Goal: Information Seeking & Learning: Find specific page/section

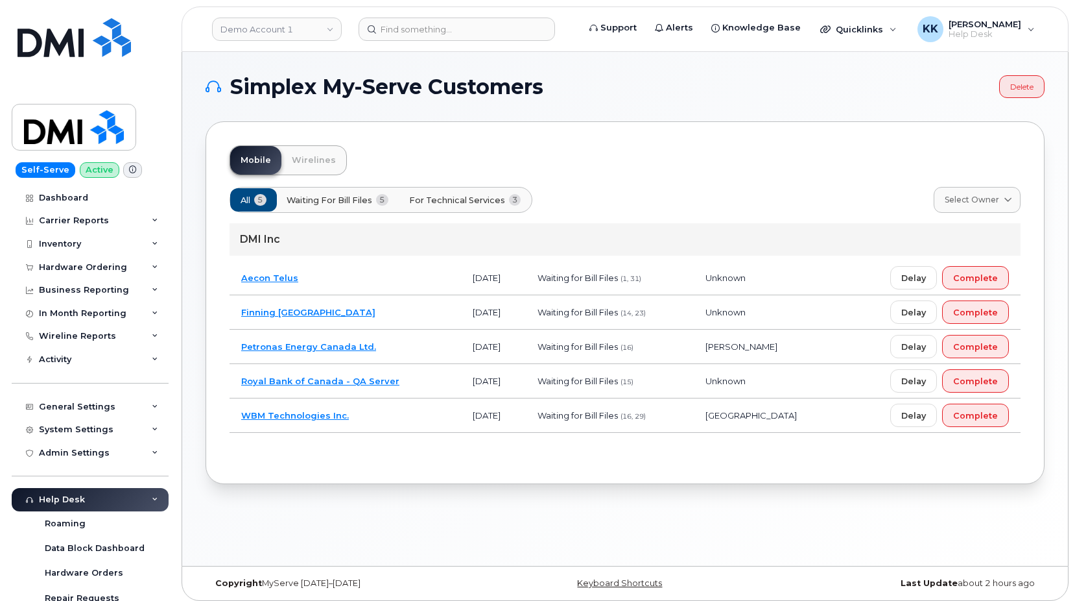
click at [477, 196] on span "For Technical Services" at bounding box center [457, 200] width 96 height 12
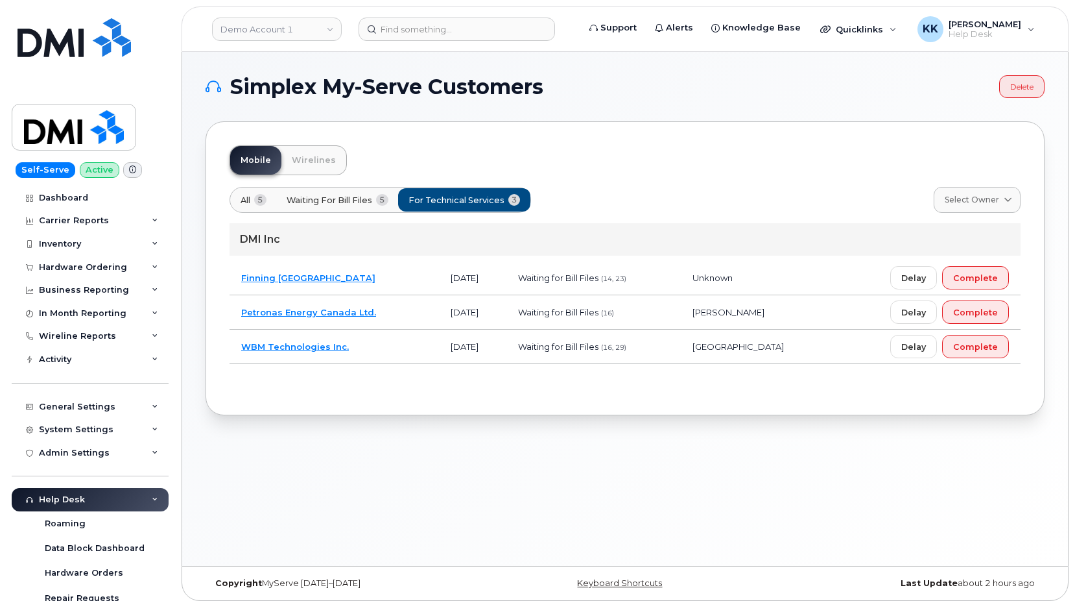
click at [410, 272] on td "Finning Canada" at bounding box center [334, 278] width 209 height 34
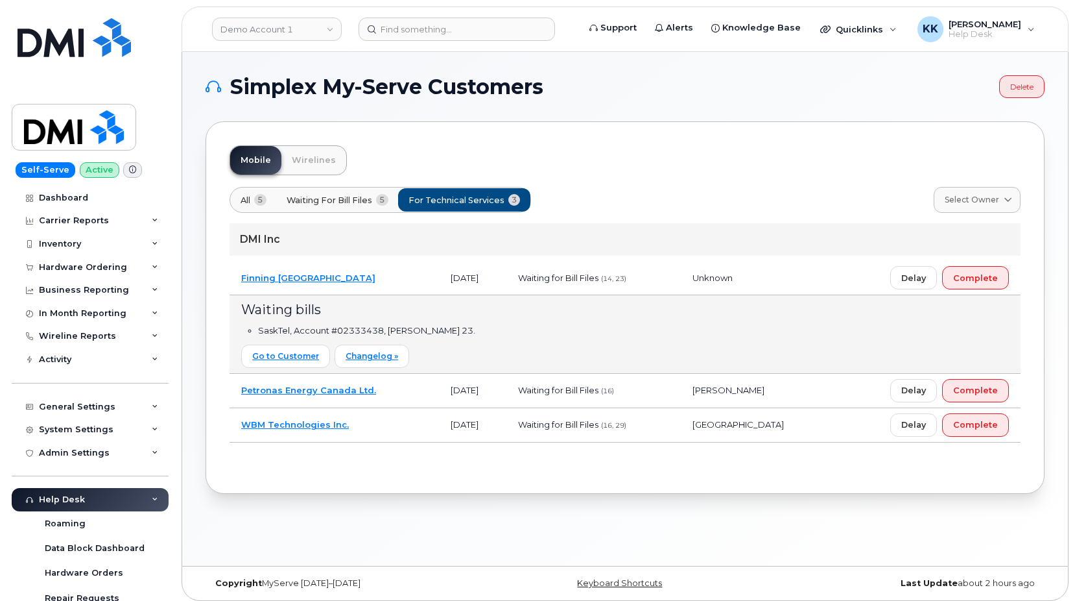
drag, startPoint x: 406, startPoint y: 422, endPoint x: 400, endPoint y: 401, distance: 22.2
click at [405, 421] on td "WBM Technologies Inc." at bounding box center [334, 425] width 209 height 34
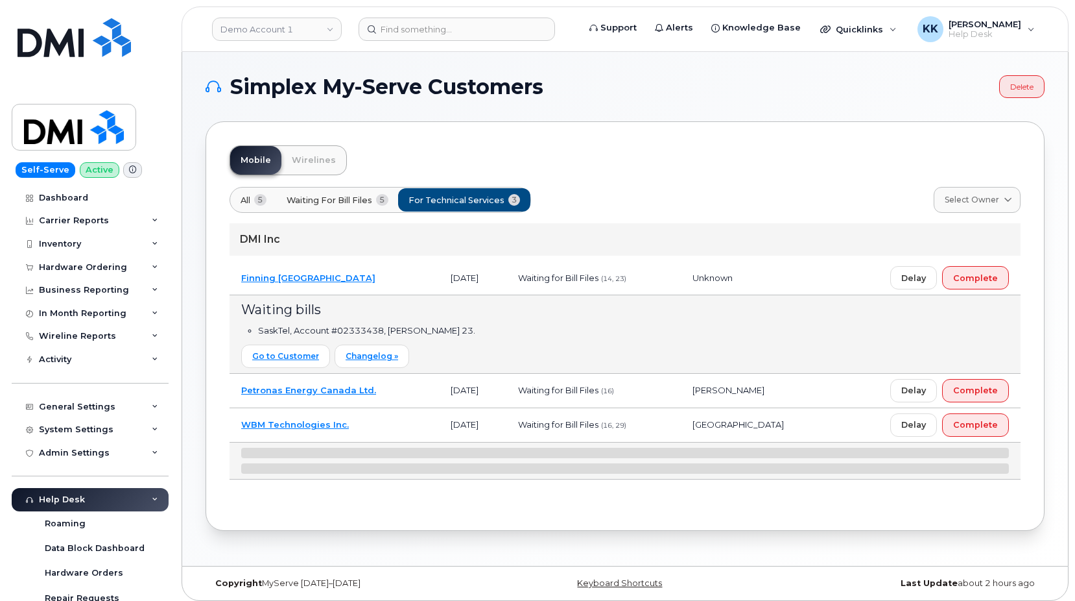
click at [399, 390] on td "Petronas Energy Canada Ltd." at bounding box center [334, 391] width 209 height 34
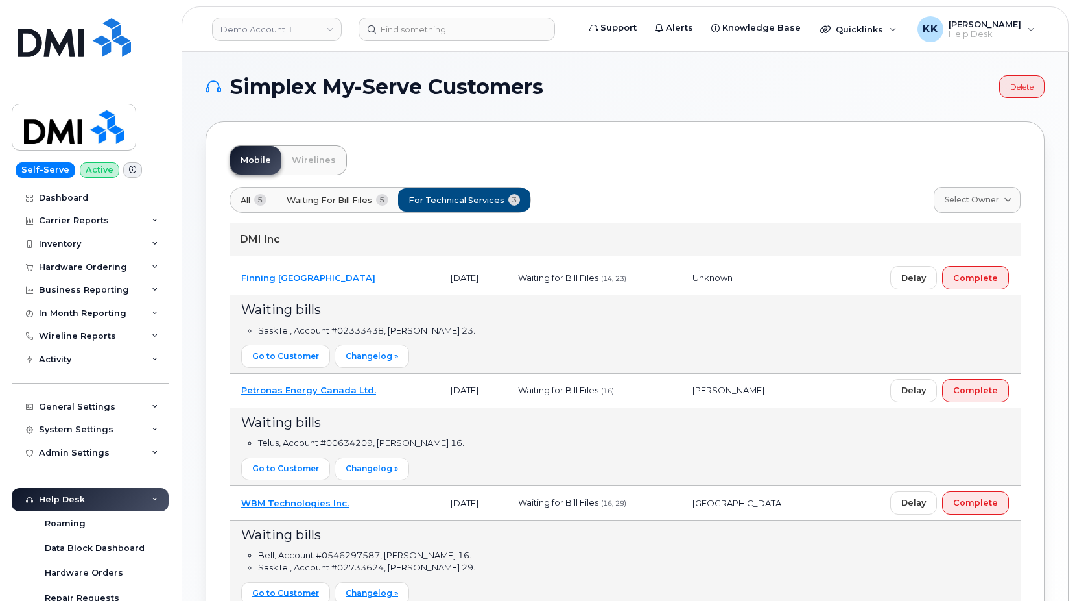
click at [401, 279] on td "Finning Canada" at bounding box center [334, 278] width 209 height 34
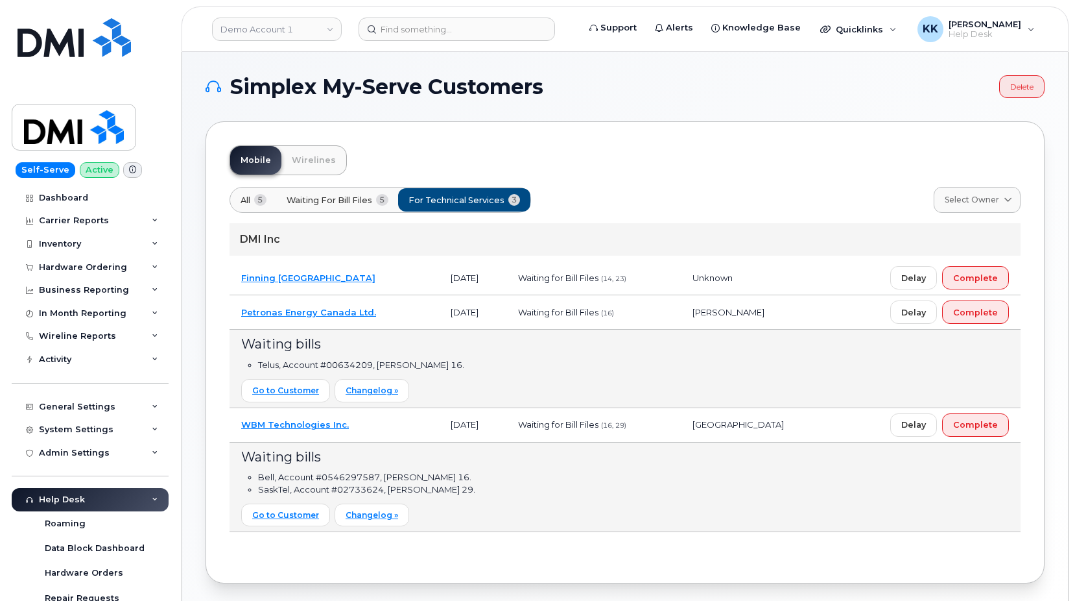
click at [364, 426] on td "WBM Technologies Inc." at bounding box center [334, 425] width 209 height 34
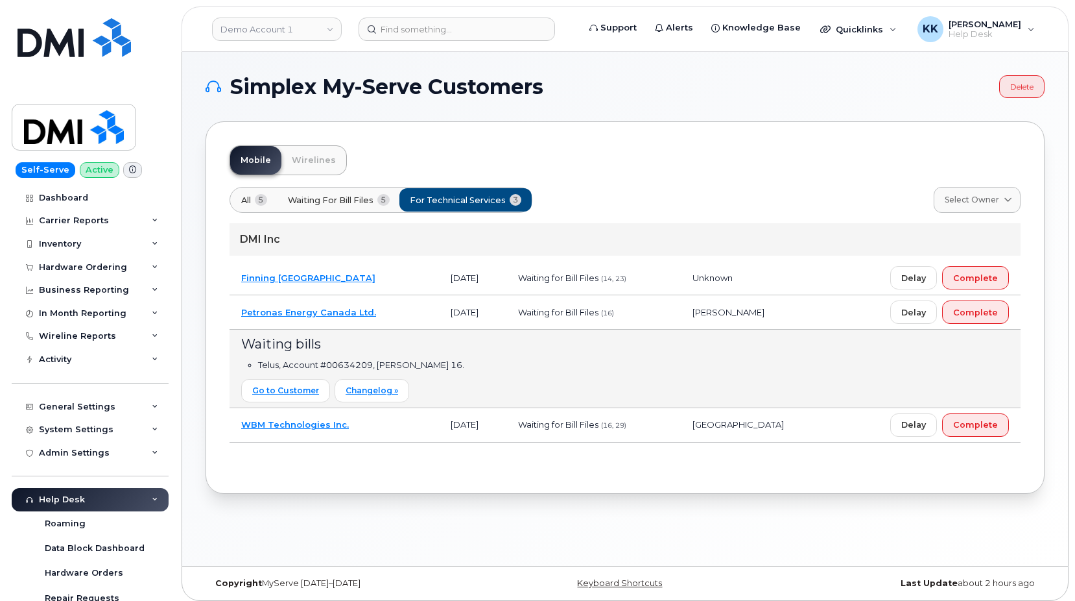
click at [399, 203] on button "All 5" at bounding box center [465, 199] width 133 height 23
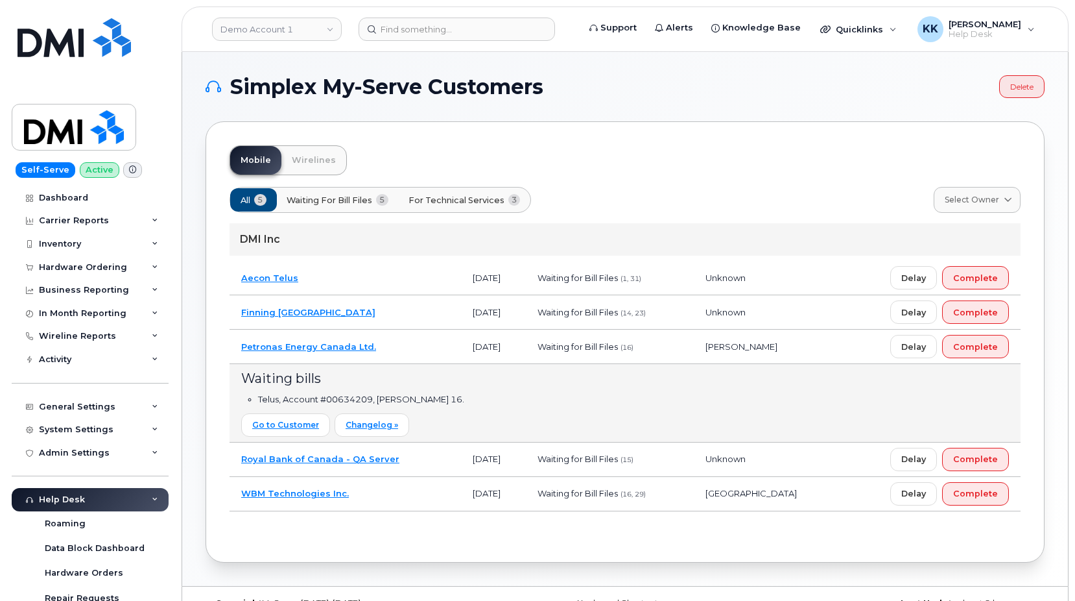
click at [406, 345] on td "Petronas Energy Canada Ltd." at bounding box center [346, 346] width 232 height 34
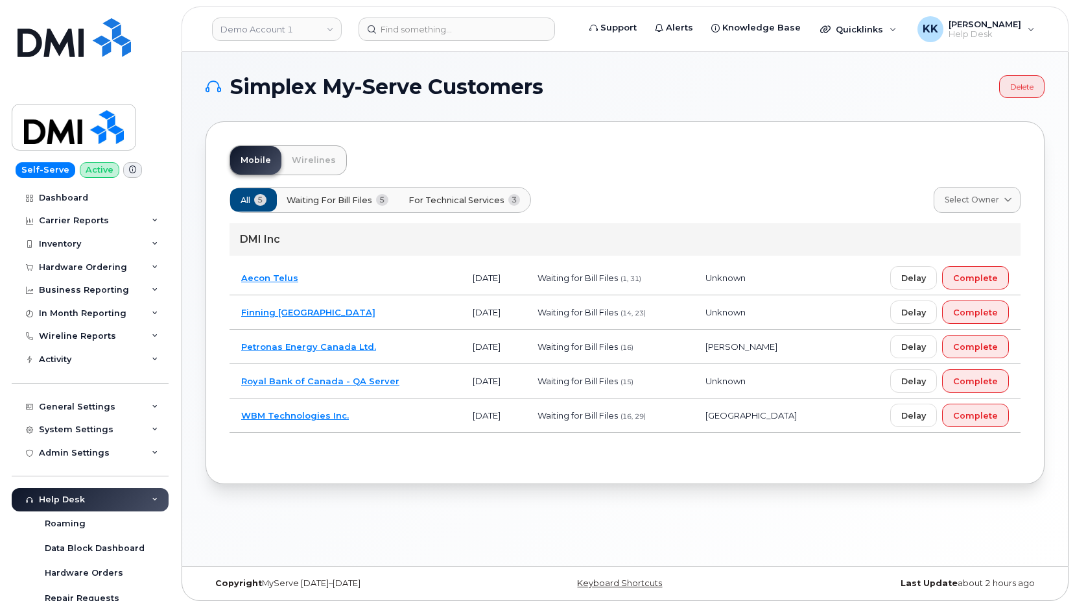
click at [396, 281] on td "Aecon Telus" at bounding box center [346, 278] width 232 height 34
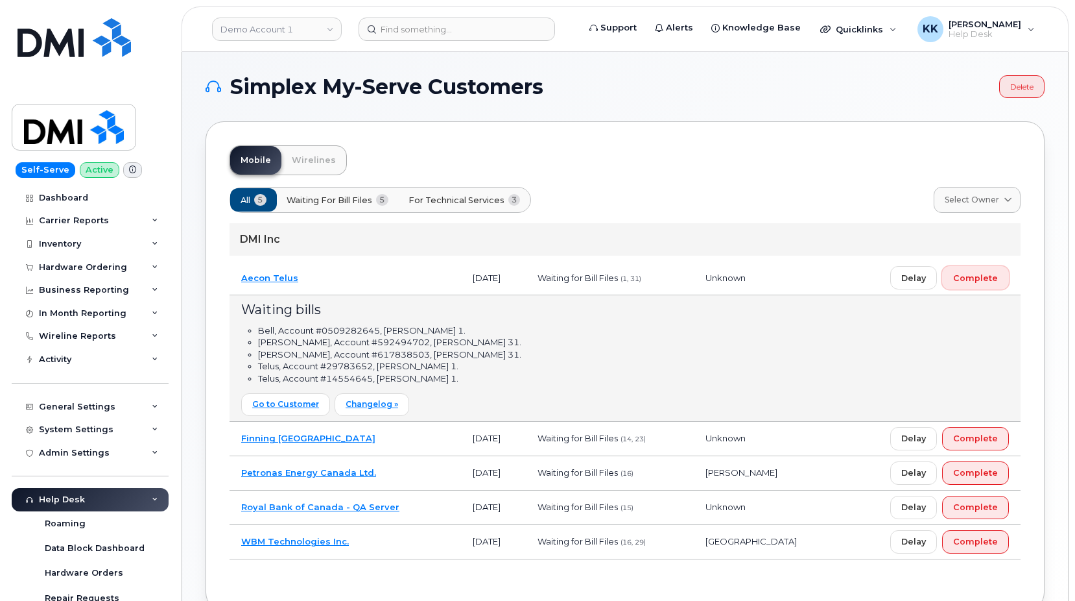
click at [995, 274] on span "Complete" at bounding box center [975, 278] width 45 height 12
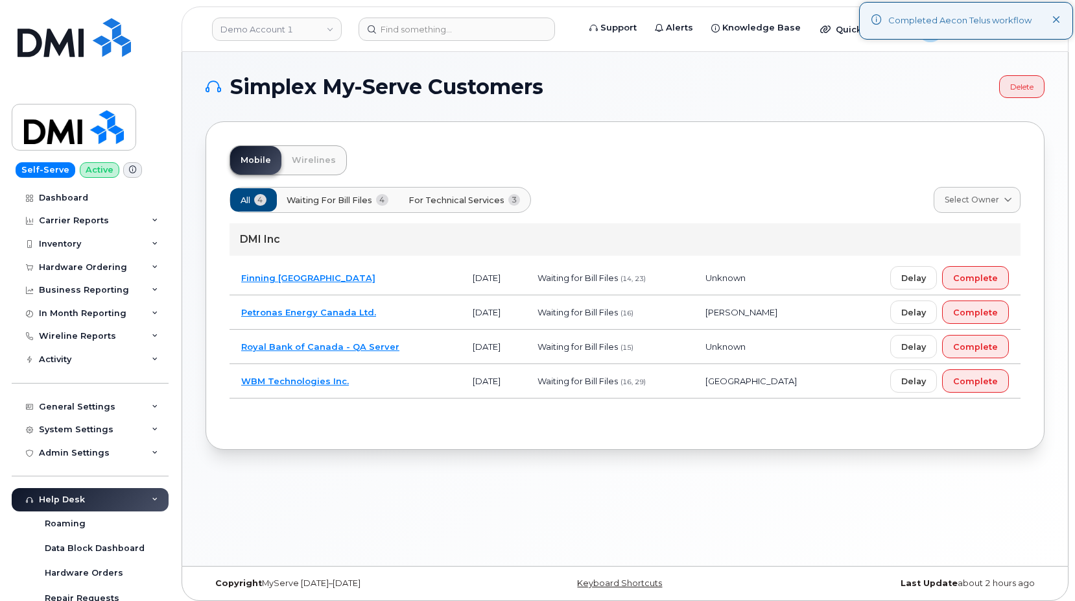
click at [417, 345] on td "Royal Bank of Canada - QA Server" at bounding box center [346, 346] width 232 height 34
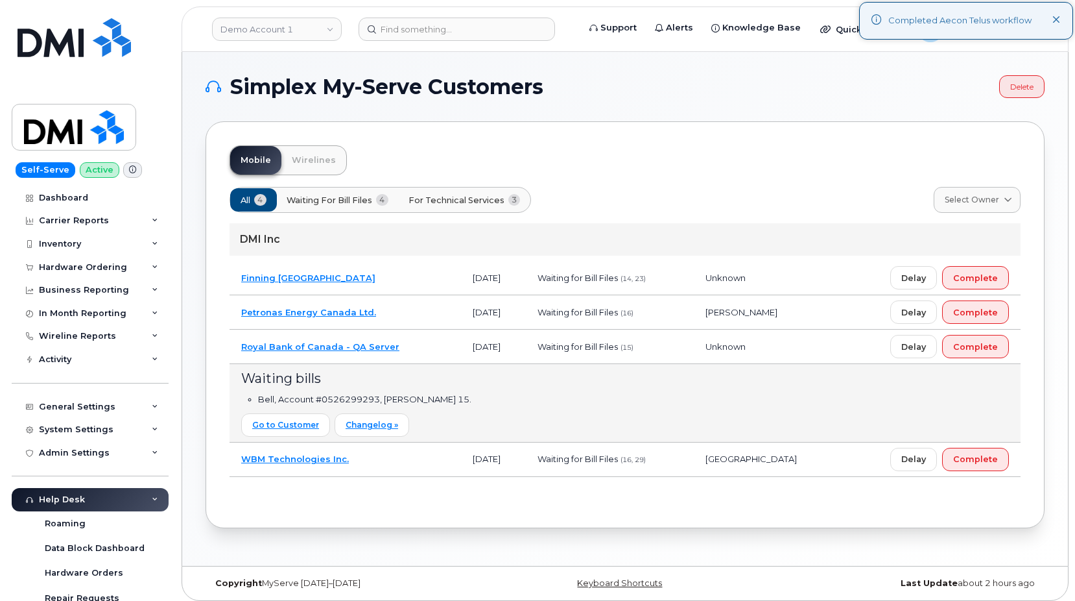
click at [417, 345] on td "Royal Bank of Canada - QA Server" at bounding box center [346, 346] width 232 height 34
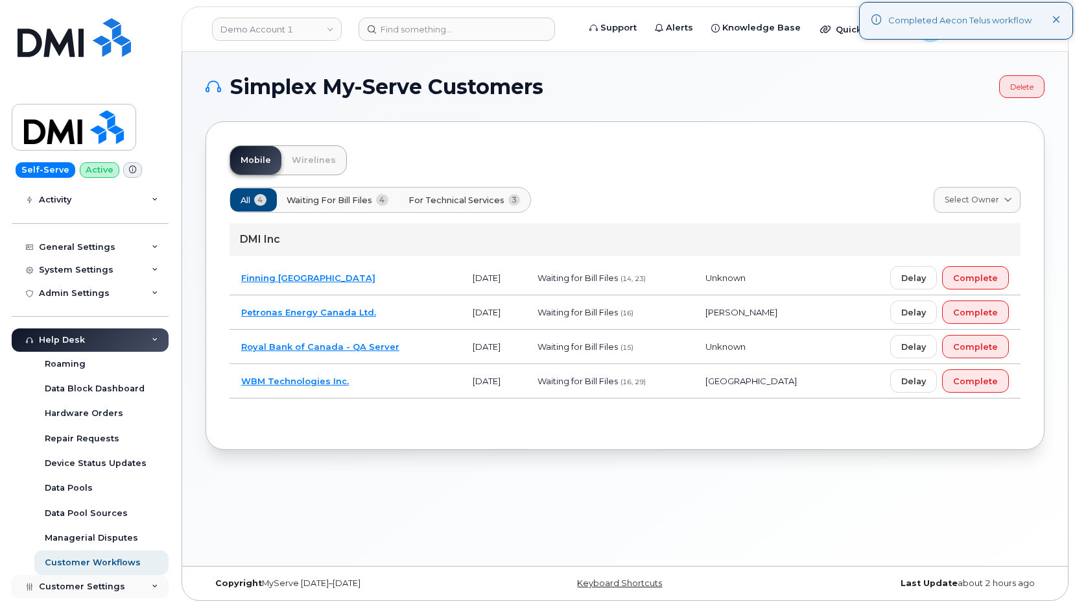
scroll to position [204, 0]
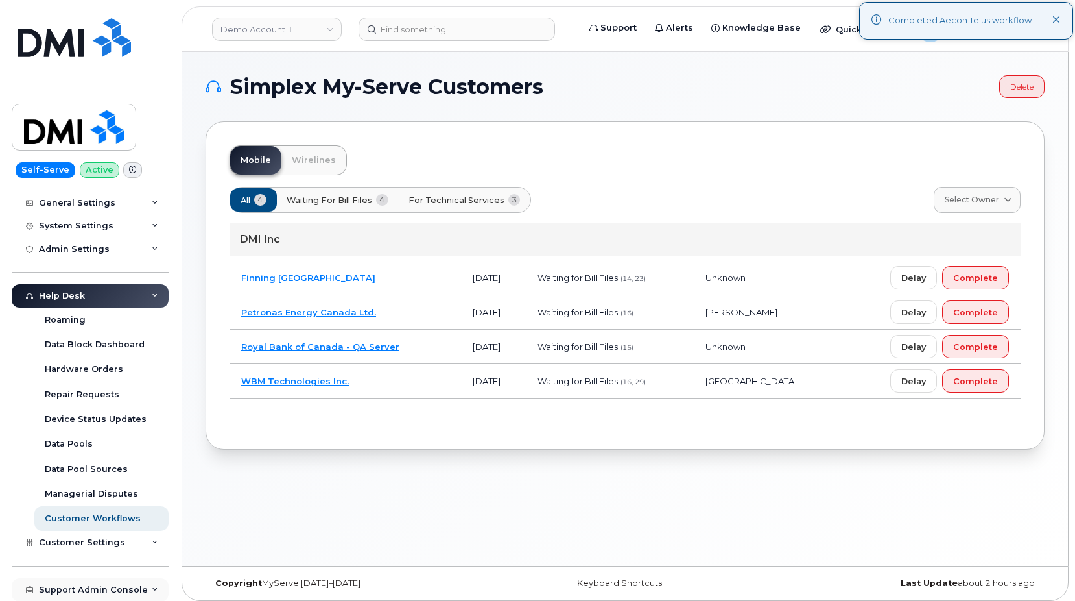
click at [78, 591] on div "Support Admin Console" at bounding box center [93, 589] width 109 height 10
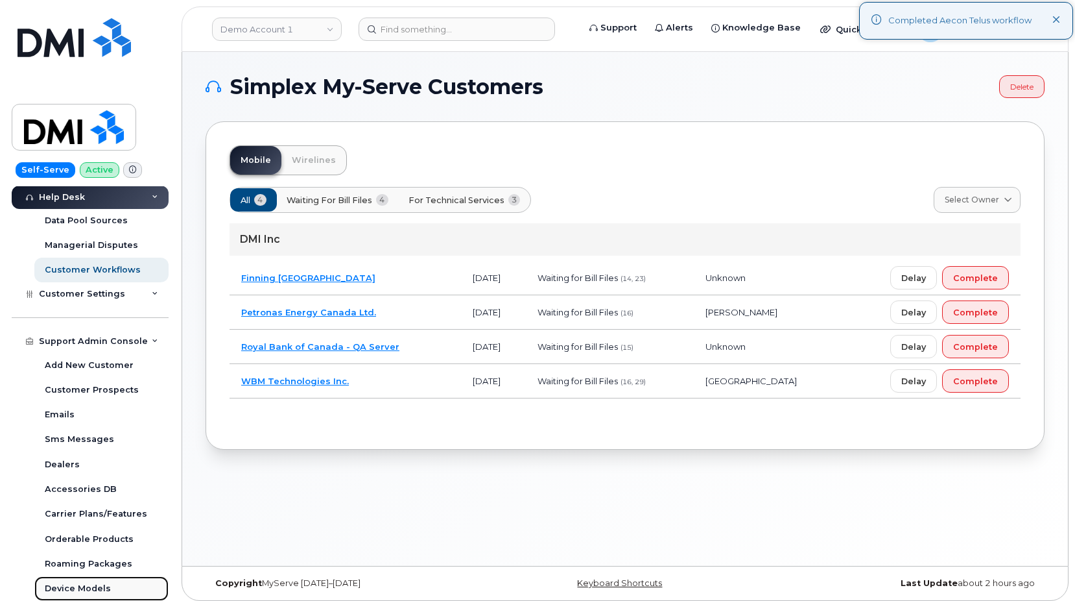
click at [94, 590] on div "Device Models" at bounding box center [78, 588] width 66 height 12
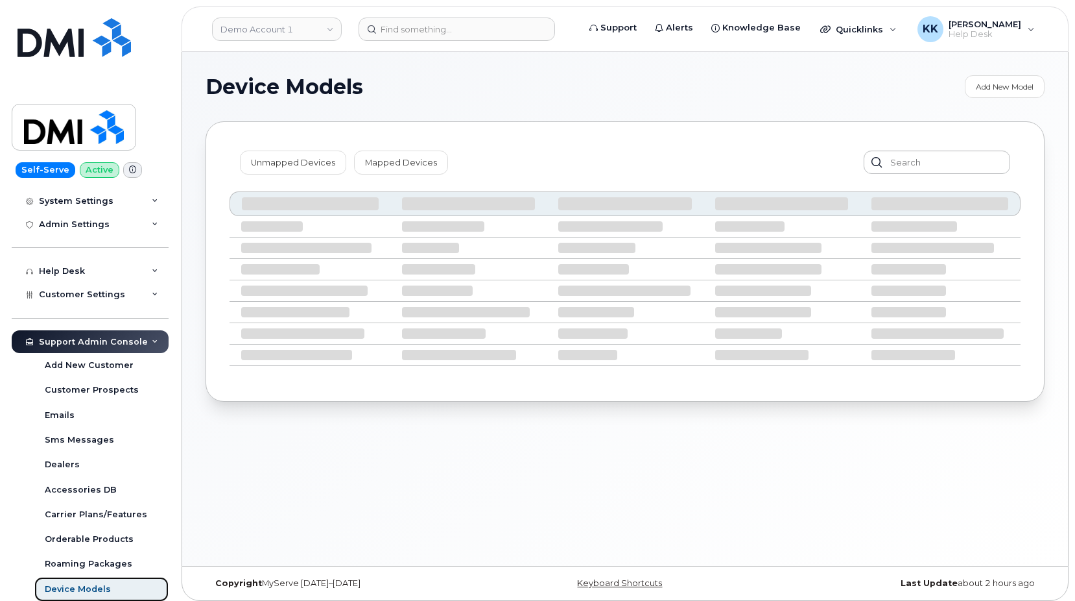
scroll to position [228, 0]
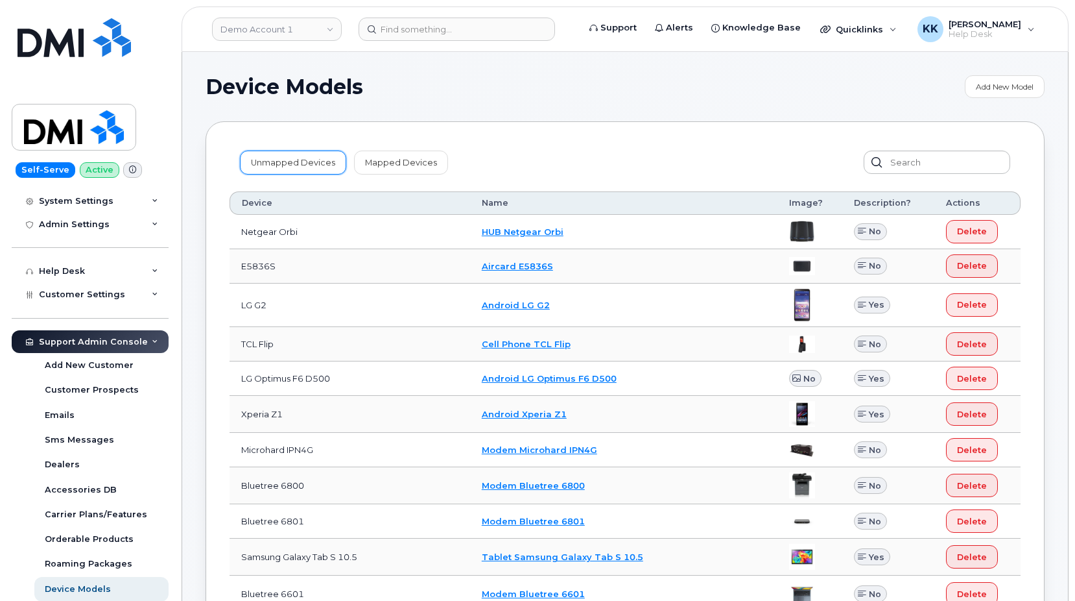
click at [289, 167] on link "Unmapped Devices" at bounding box center [293, 161] width 106 height 23
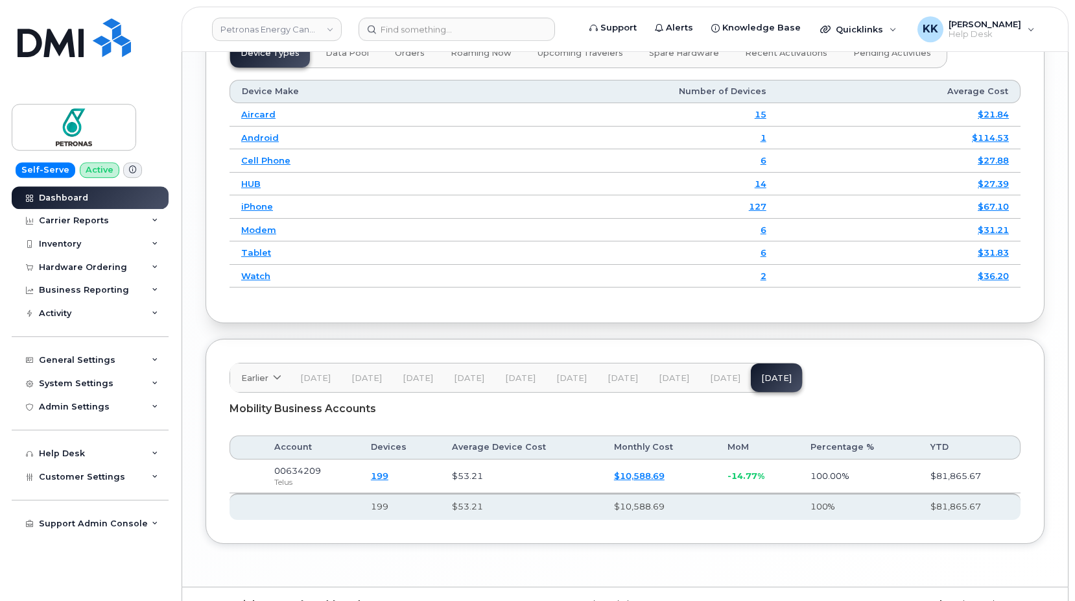
scroll to position [1638, 0]
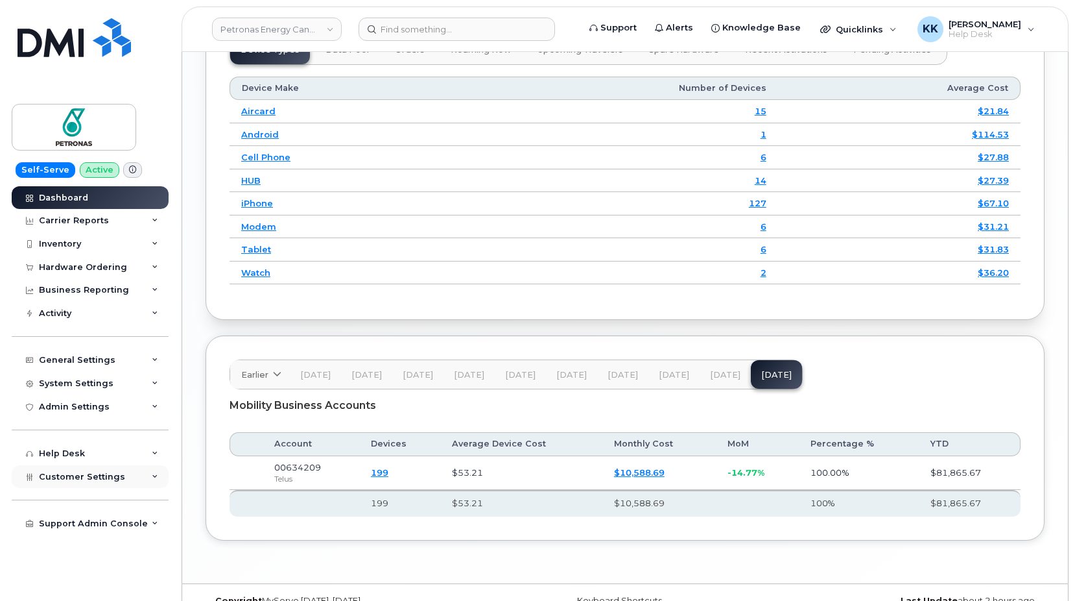
click at [80, 470] on div "Customer Settings" at bounding box center [90, 476] width 157 height 23
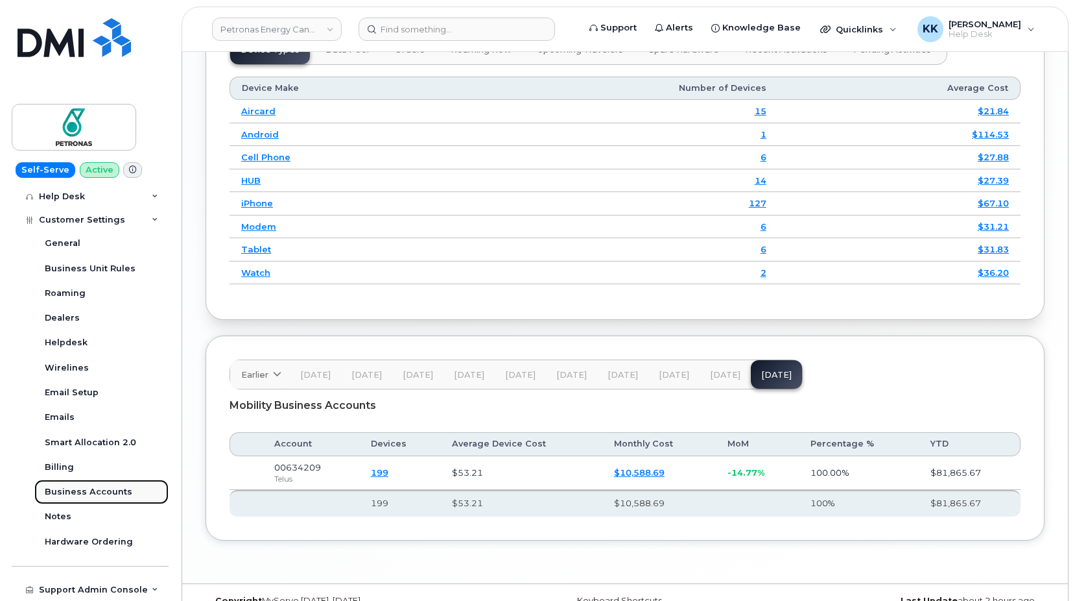
click at [77, 488] on div "Business Accounts" at bounding box center [89, 492] width 88 height 12
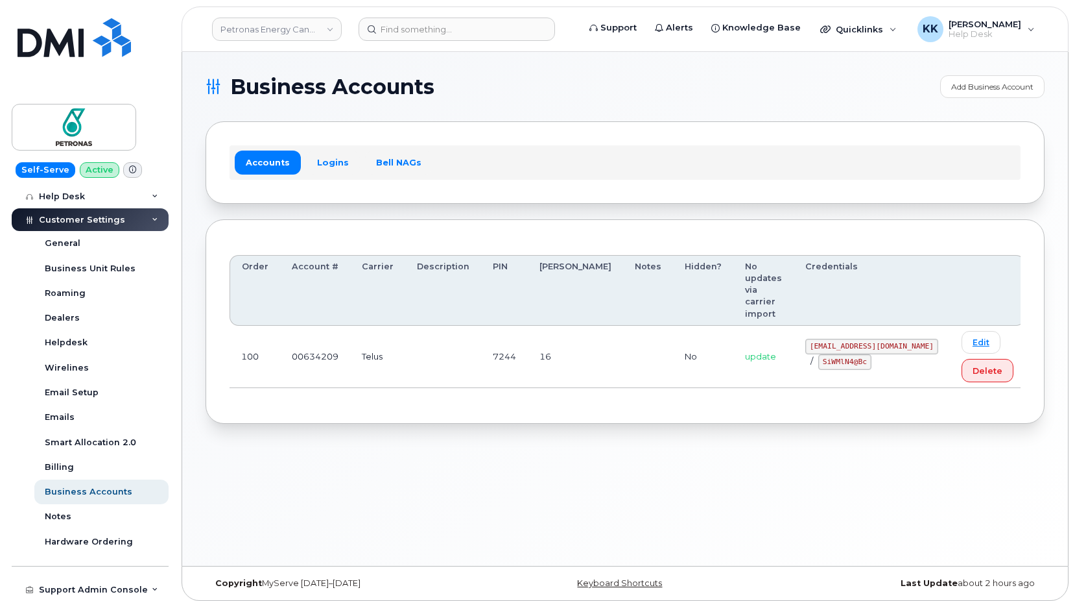
click at [332, 147] on div "Accounts Logins Bell NAGs" at bounding box center [625, 162] width 791 height 34
click at [335, 163] on link "Logins" at bounding box center [333, 161] width 54 height 23
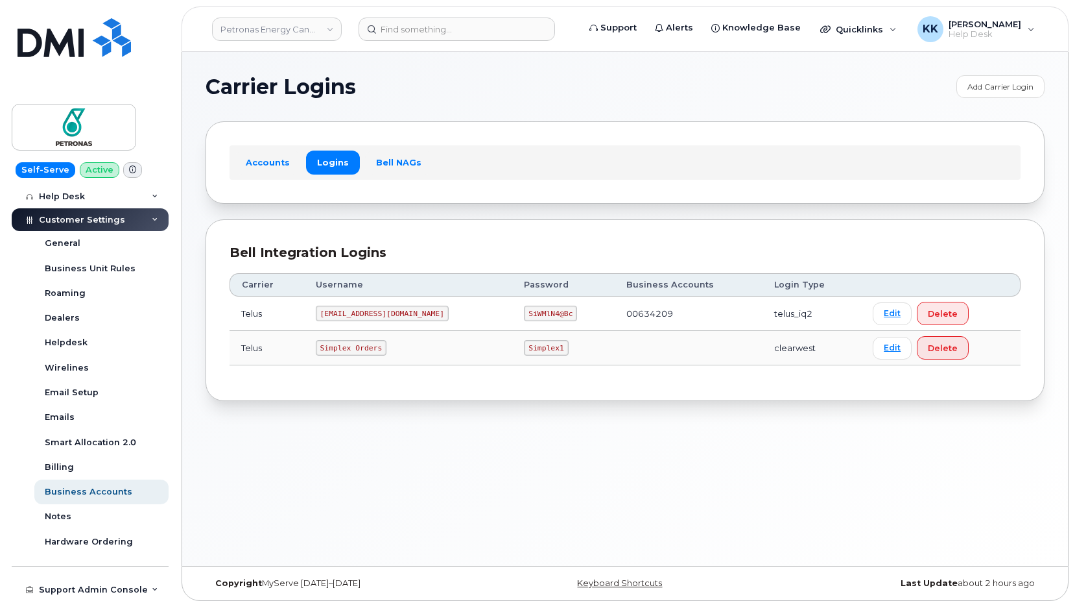
click at [362, 316] on code "[EMAIL_ADDRESS][DOMAIN_NAME]" at bounding box center [382, 313] width 133 height 16
click at [524, 316] on code "SiWMlN4@Bc" at bounding box center [550, 313] width 53 height 16
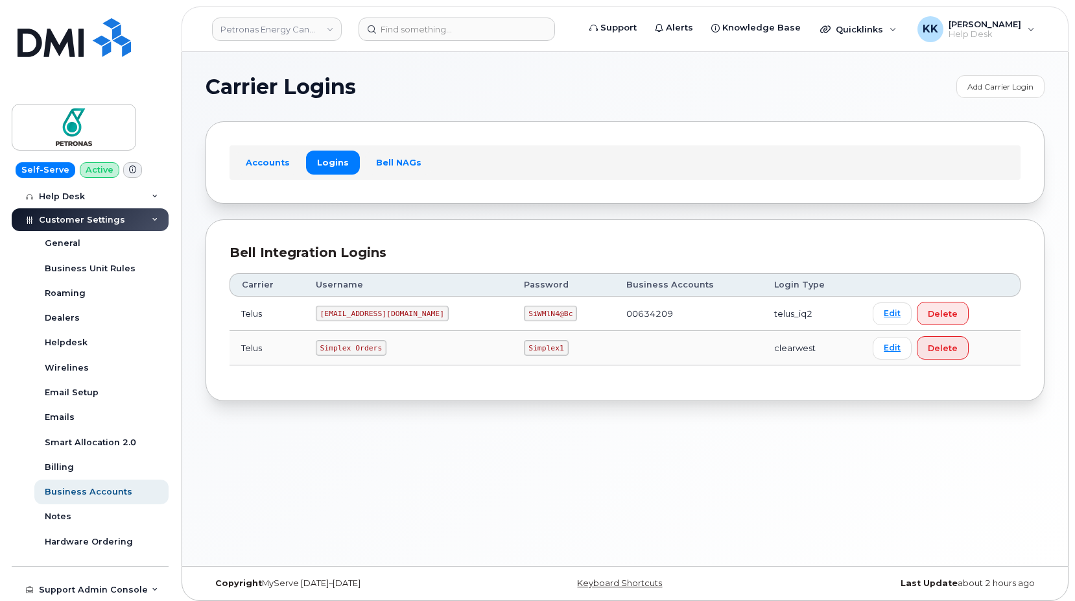
click at [524, 316] on code "SiWMlN4@Bc" at bounding box center [550, 313] width 53 height 16
click at [280, 160] on link "Accounts" at bounding box center [268, 161] width 66 height 23
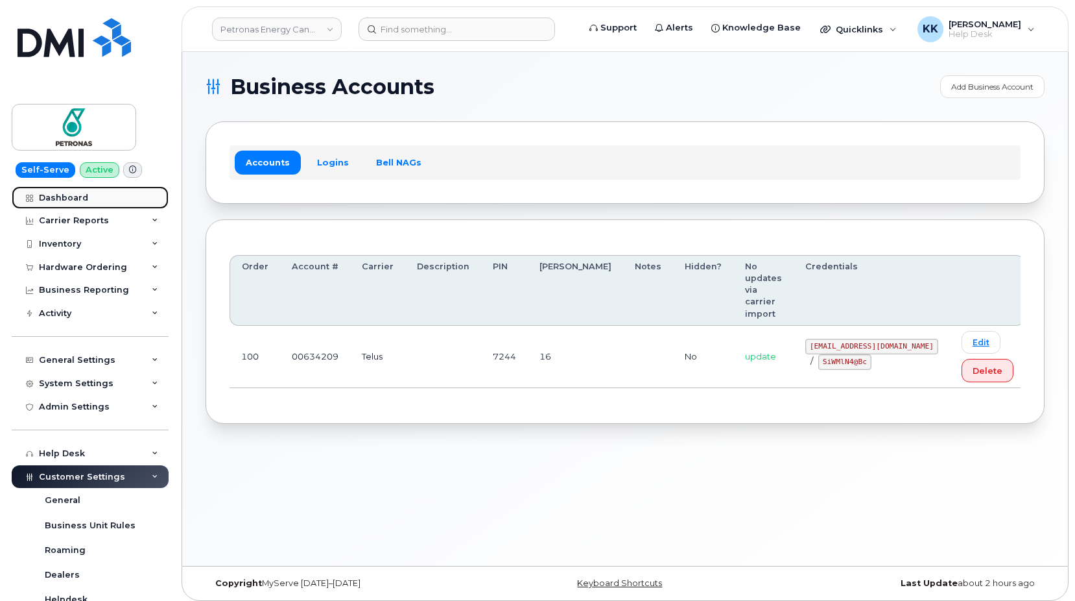
click at [82, 201] on div "Dashboard" at bounding box center [63, 198] width 49 height 10
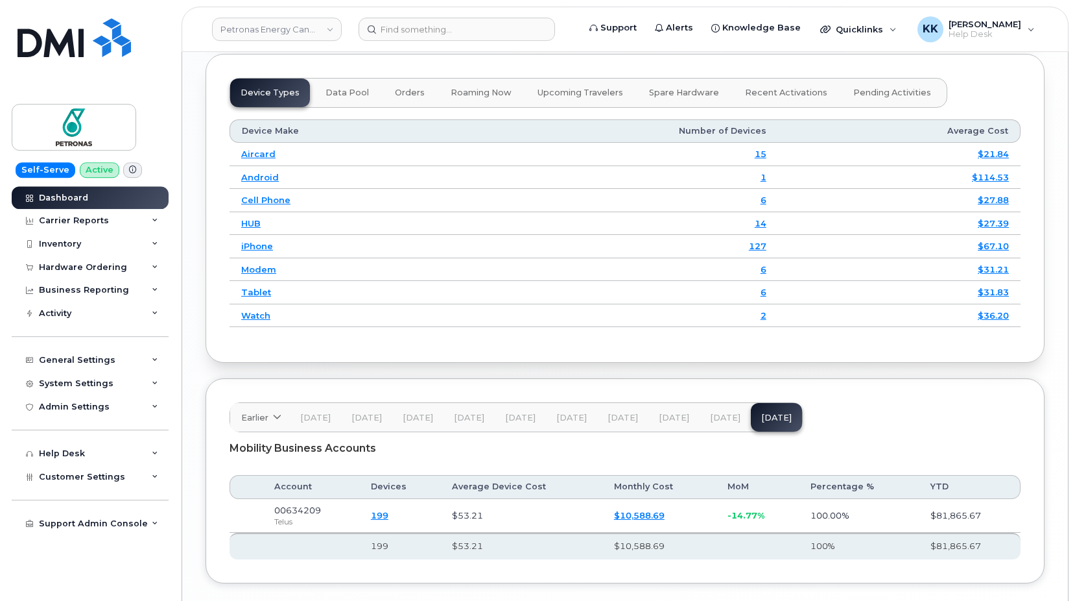
scroll to position [1638, 0]
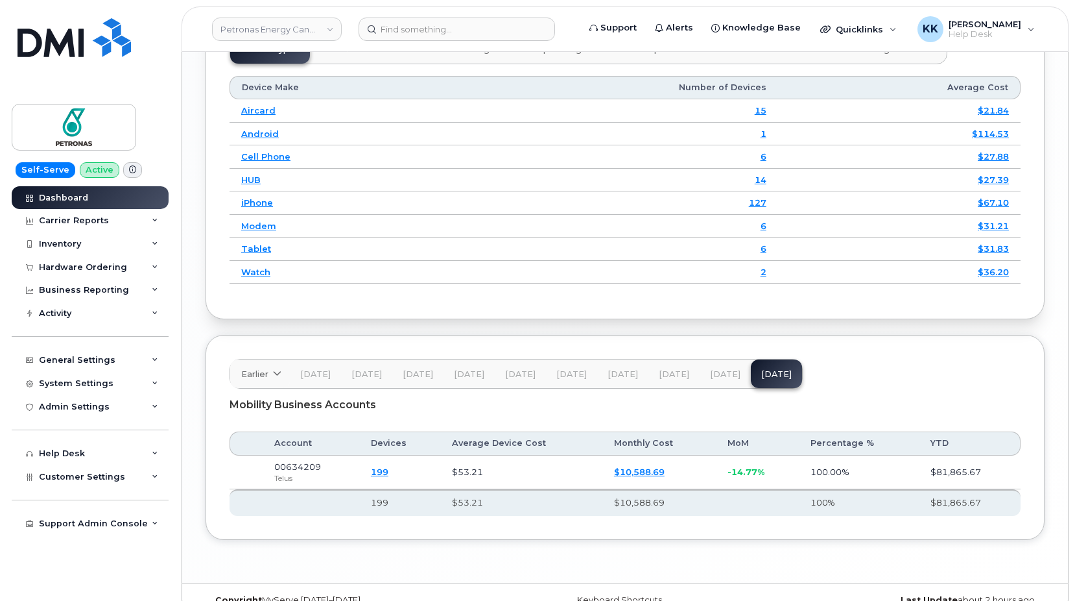
click at [719, 369] on span "Jun 25" at bounding box center [725, 374] width 30 height 10
click at [755, 359] on button "Jul 25" at bounding box center [776, 373] width 51 height 29
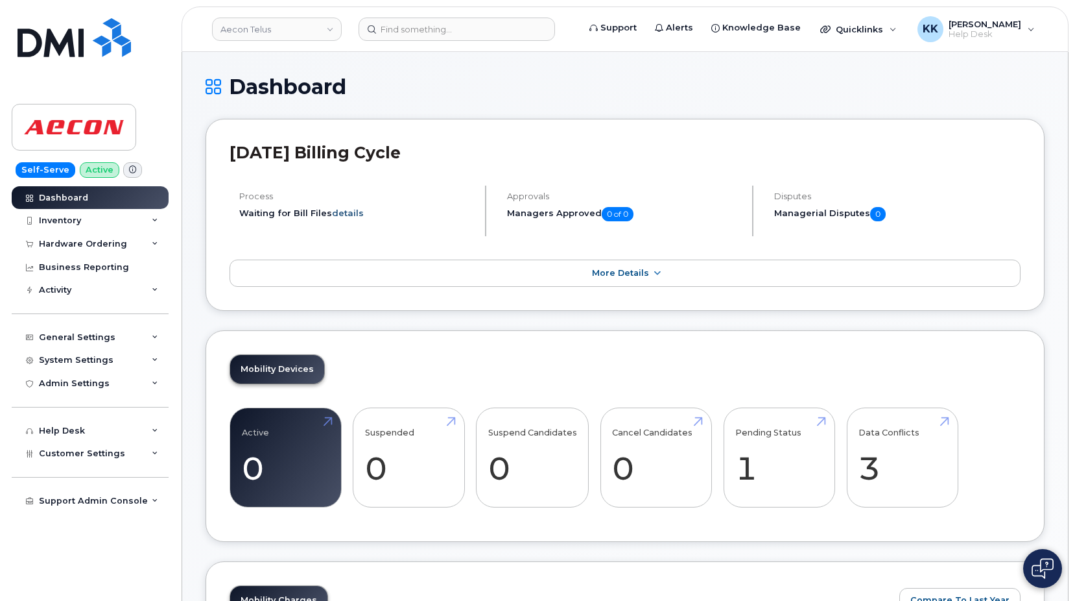
click at [352, 213] on link "details" at bounding box center [348, 213] width 32 height 10
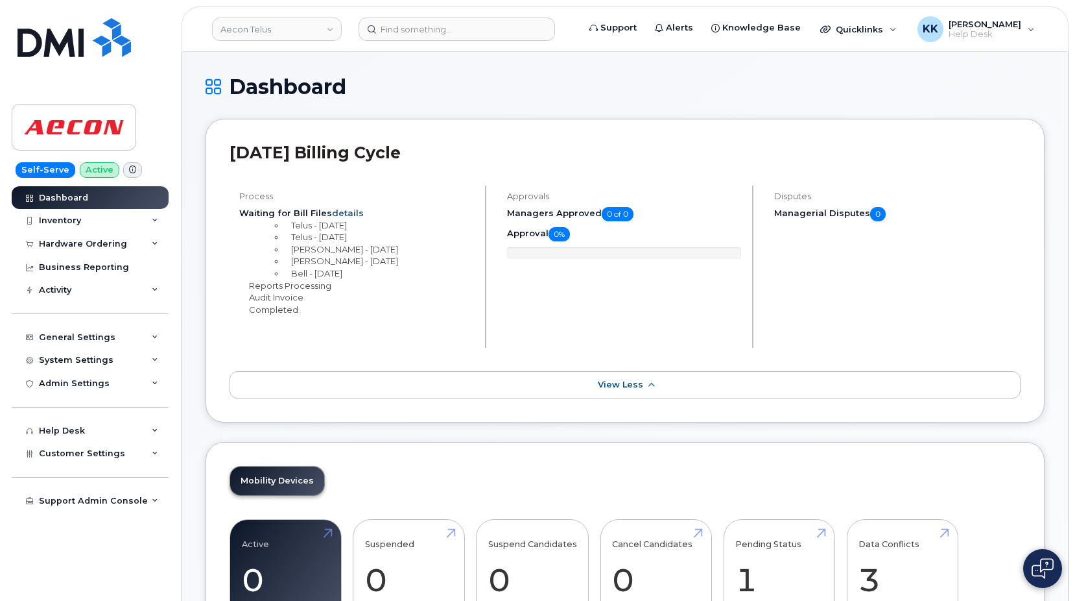
click at [352, 213] on link "details" at bounding box center [348, 213] width 32 height 10
click at [599, 381] on link "View Less" at bounding box center [625, 384] width 791 height 27
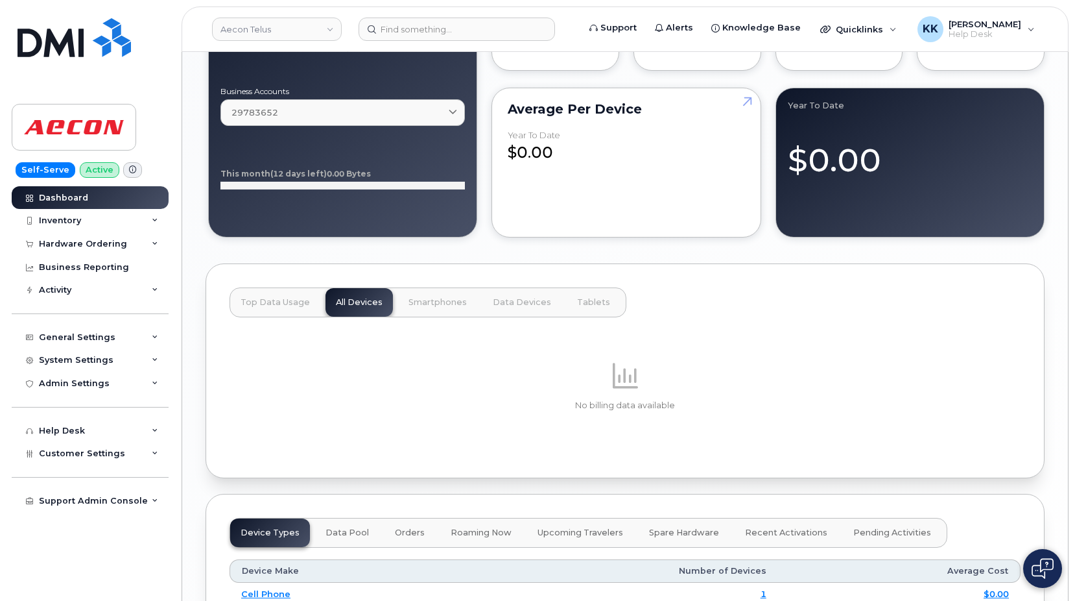
scroll to position [1248, 0]
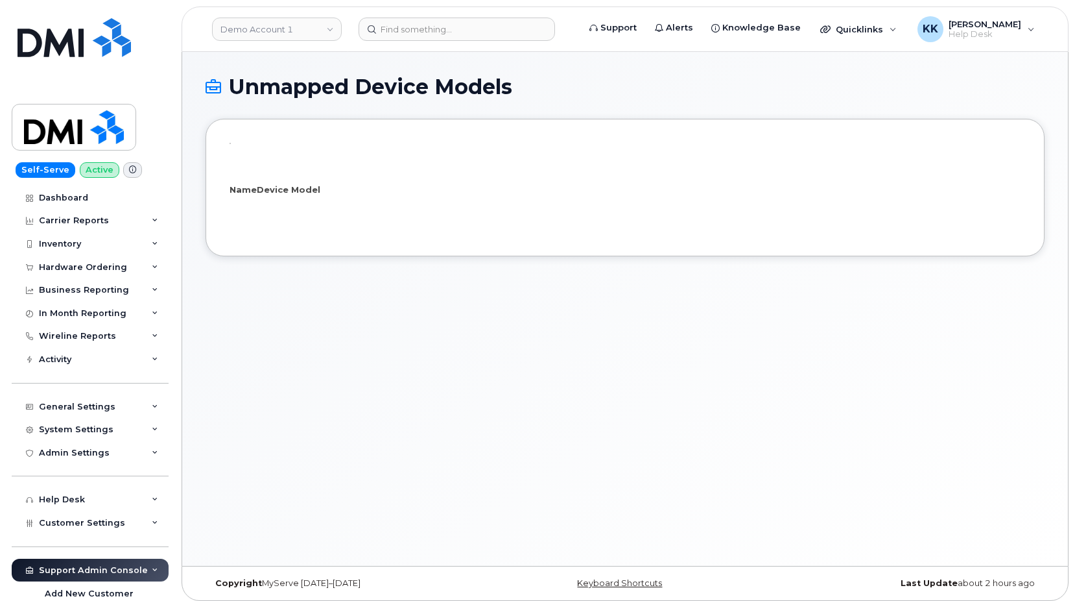
select select "25"
